Goal: Complete application form: Complete application form

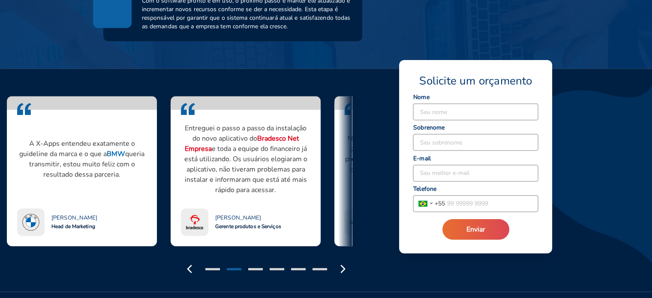
scroll to position [729, 0]
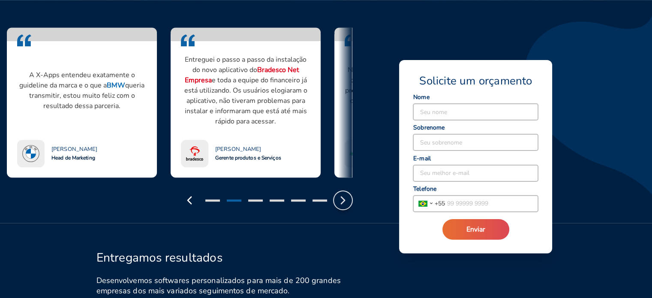
click at [342, 205] on icon "button" at bounding box center [343, 200] width 14 height 14
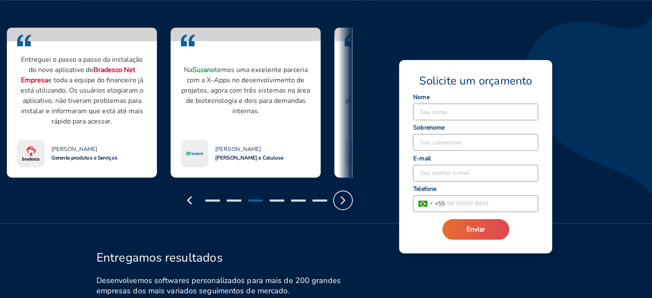
click at [342, 205] on icon "button" at bounding box center [343, 200] width 14 height 14
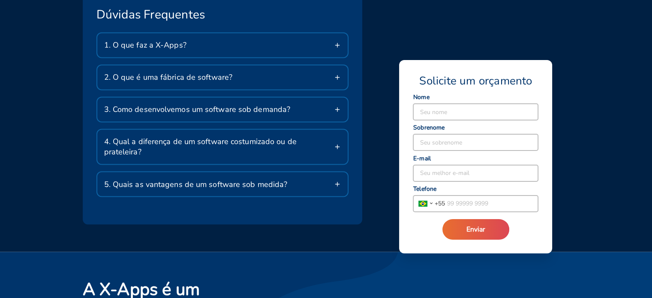
scroll to position [1457, 0]
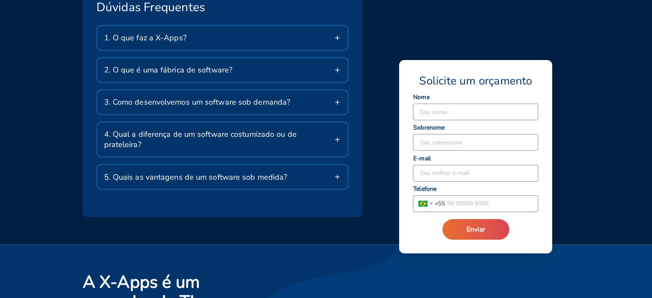
click at [208, 72] on span "2. O que é uma fábrica de software?" at bounding box center [168, 70] width 129 height 10
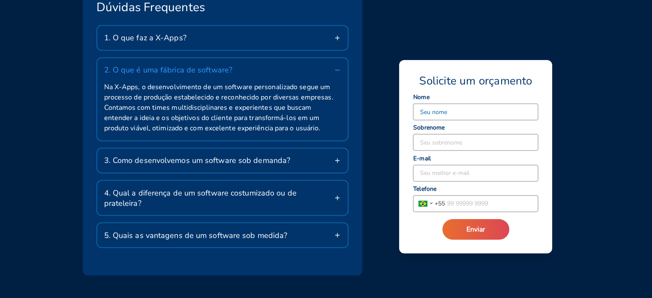
click at [442, 113] on input at bounding box center [475, 112] width 125 height 16
type input "SAMYA"
click at [426, 143] on input at bounding box center [475, 142] width 125 height 16
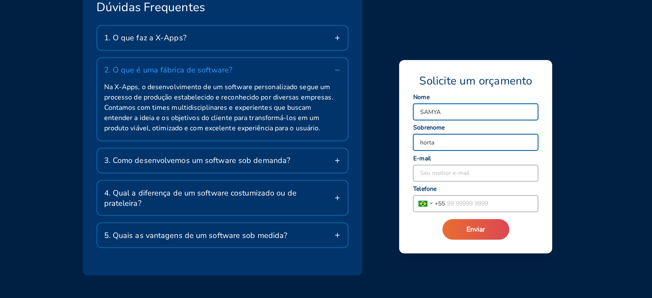
type input "horta"
click at [466, 169] on input at bounding box center [475, 173] width 125 height 16
type input "S"
type input "[EMAIL_ADDRESS][DOMAIN_NAME]"
drag, startPoint x: 477, startPoint y: 194, endPoint x: 476, endPoint y: 198, distance: 4.8
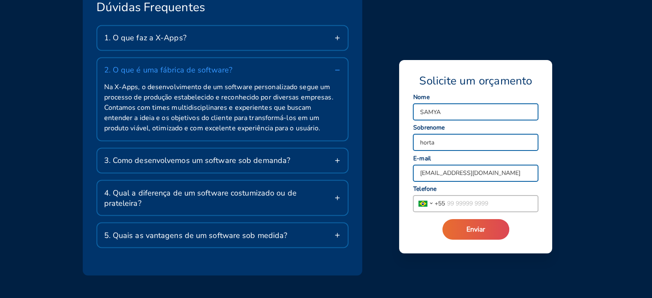
click at [477, 194] on div "[GEOGRAPHIC_DATA] [GEOGRAPHIC_DATA] [GEOGRAPHIC_DATA] [GEOGRAPHIC_DATA] [GEOGRA…" at bounding box center [476, 199] width 126 height 25
click at [474, 199] on input "tel" at bounding box center [491, 203] width 93 height 16
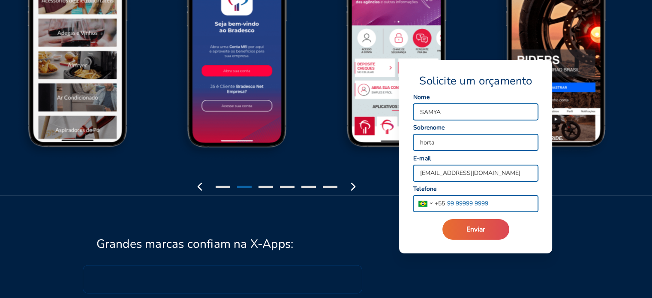
scroll to position [936, 0]
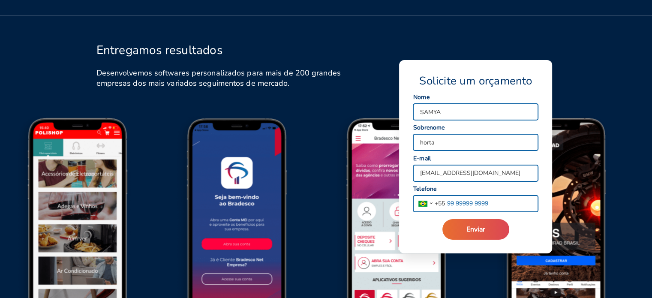
click at [470, 204] on input "tel" at bounding box center [491, 203] width 93 height 16
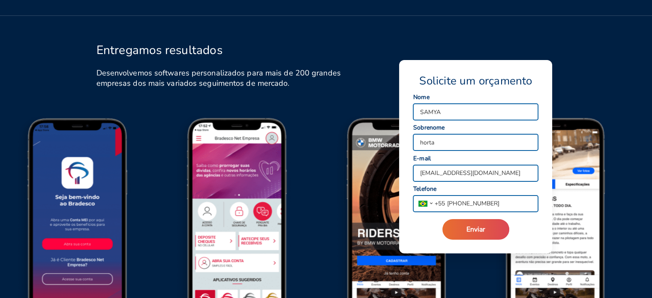
type input "[PHONE_NUMBER]"
click at [442, 219] on button "Enviar" at bounding box center [475, 229] width 67 height 21
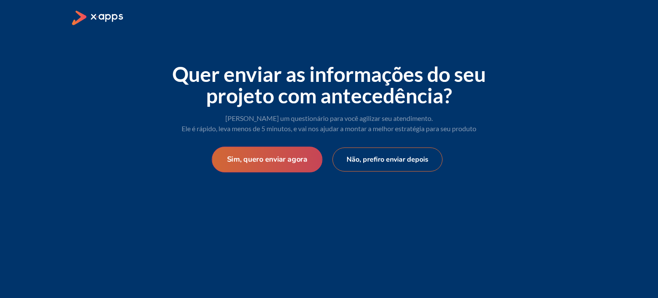
click at [272, 166] on button "Sim, quero enviar agora" at bounding box center [267, 160] width 111 height 26
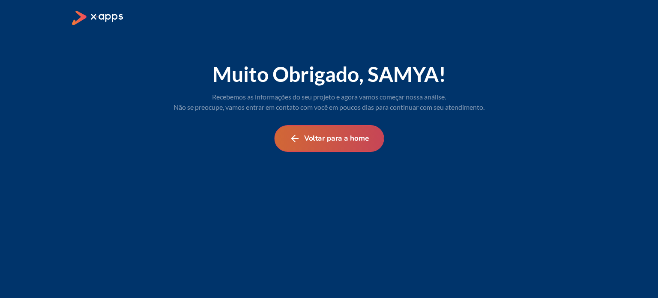
click at [336, 138] on button "Voltar para a home" at bounding box center [329, 138] width 110 height 27
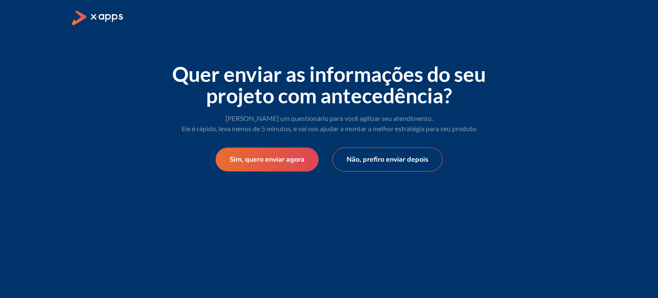
select select "BR"
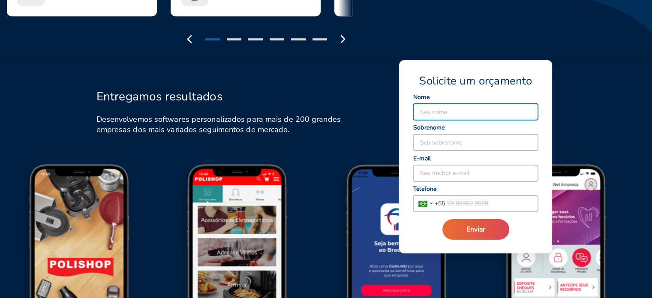
scroll to position [935, 0]
